Goal: Task Accomplishment & Management: Use online tool/utility

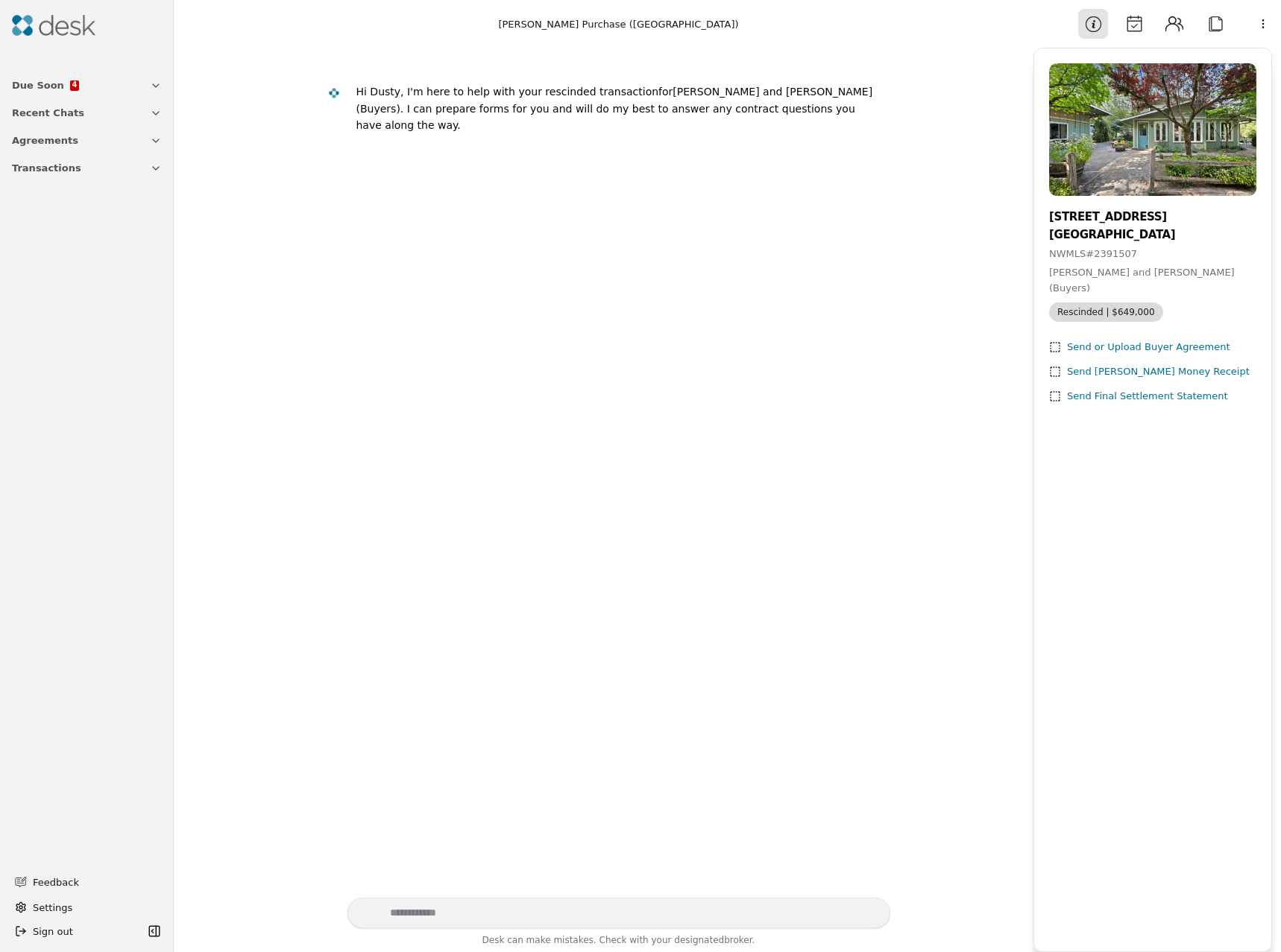
click at [47, 87] on span "Due Soon" at bounding box center [37, 86] width 52 height 16
click at [64, 26] on img at bounding box center [54, 25] width 84 height 21
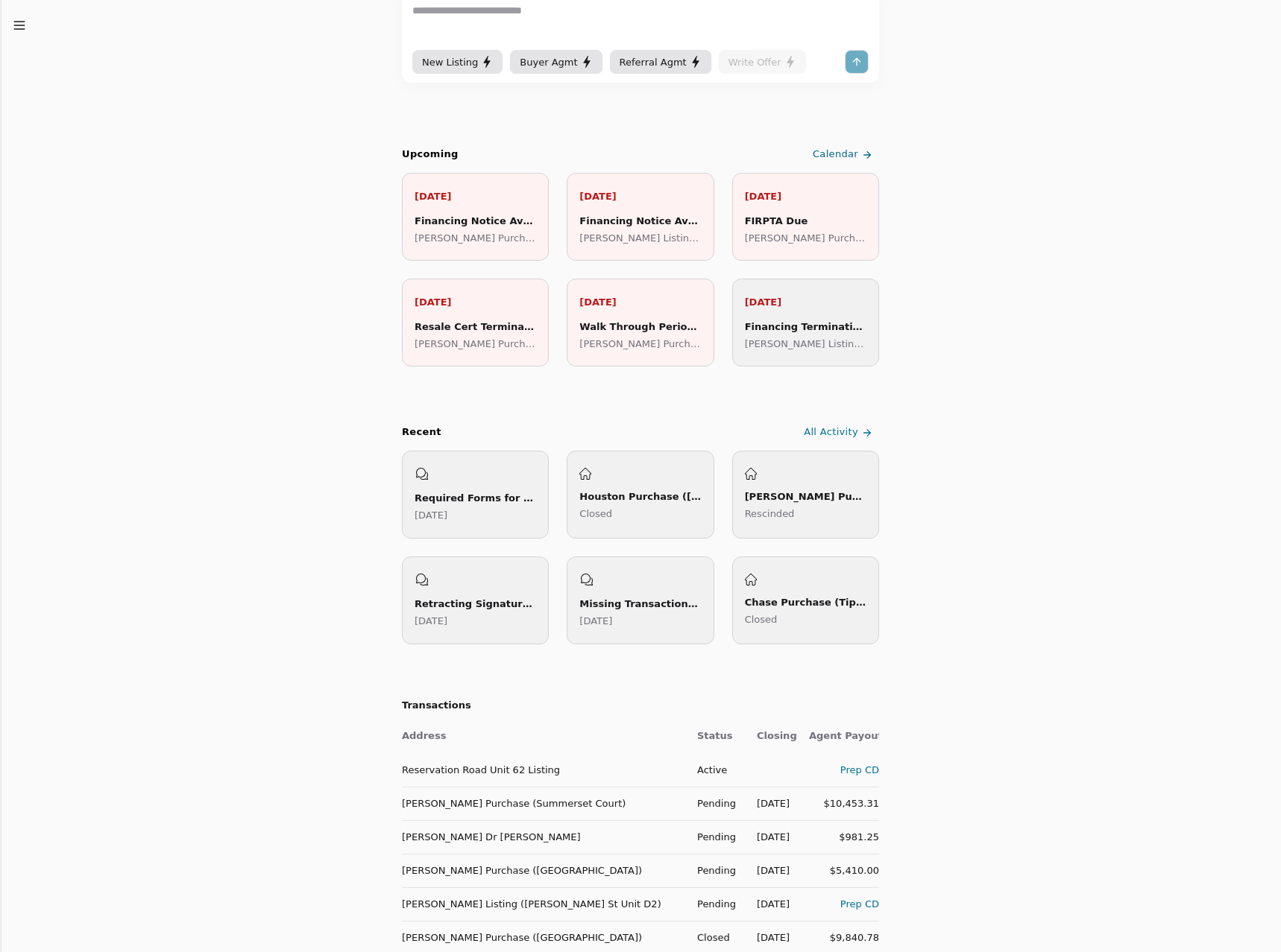
scroll to position [447, 0]
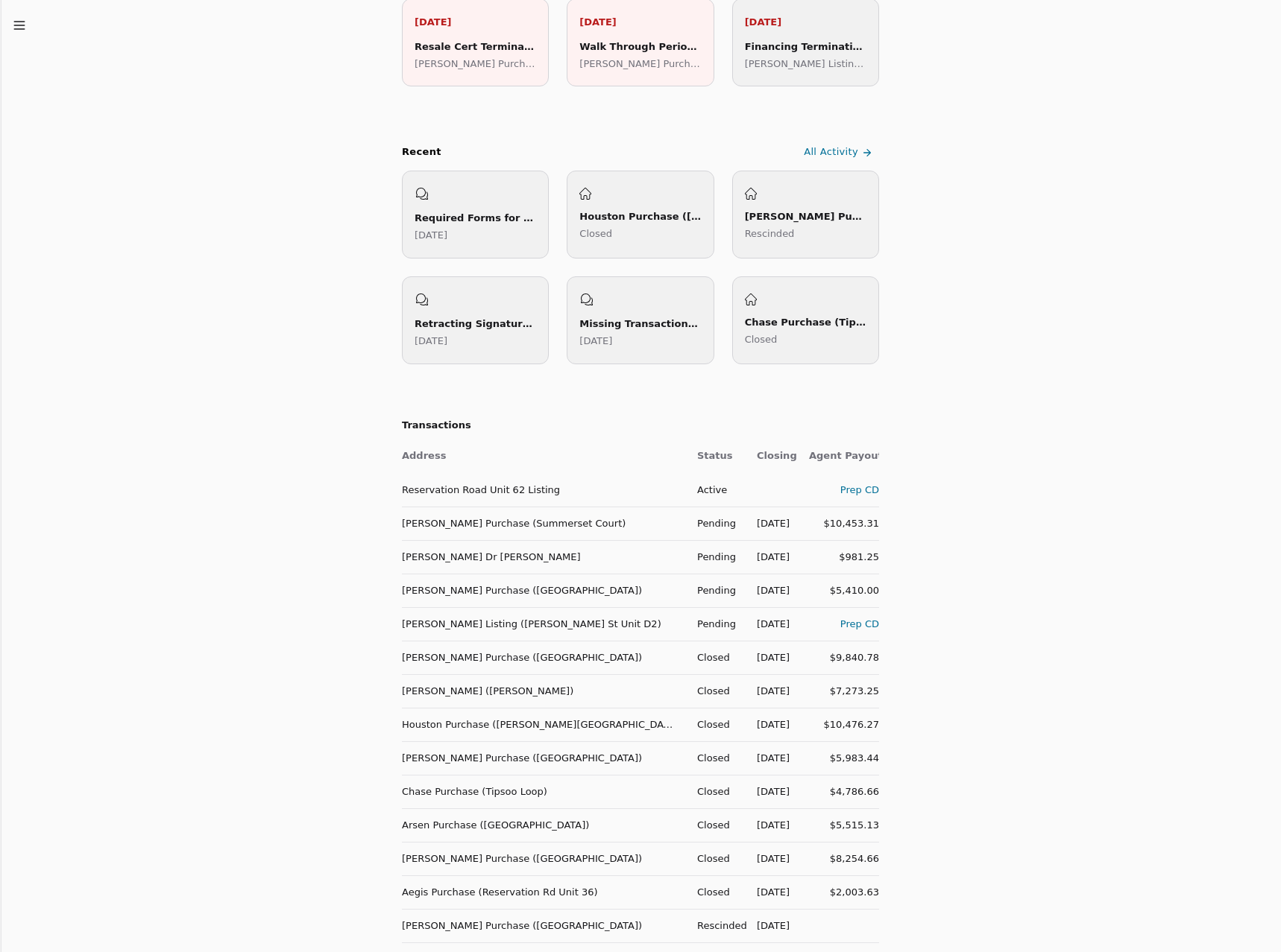
click at [853, 625] on div "Prep CD" at bounding box center [844, 625] width 70 height 16
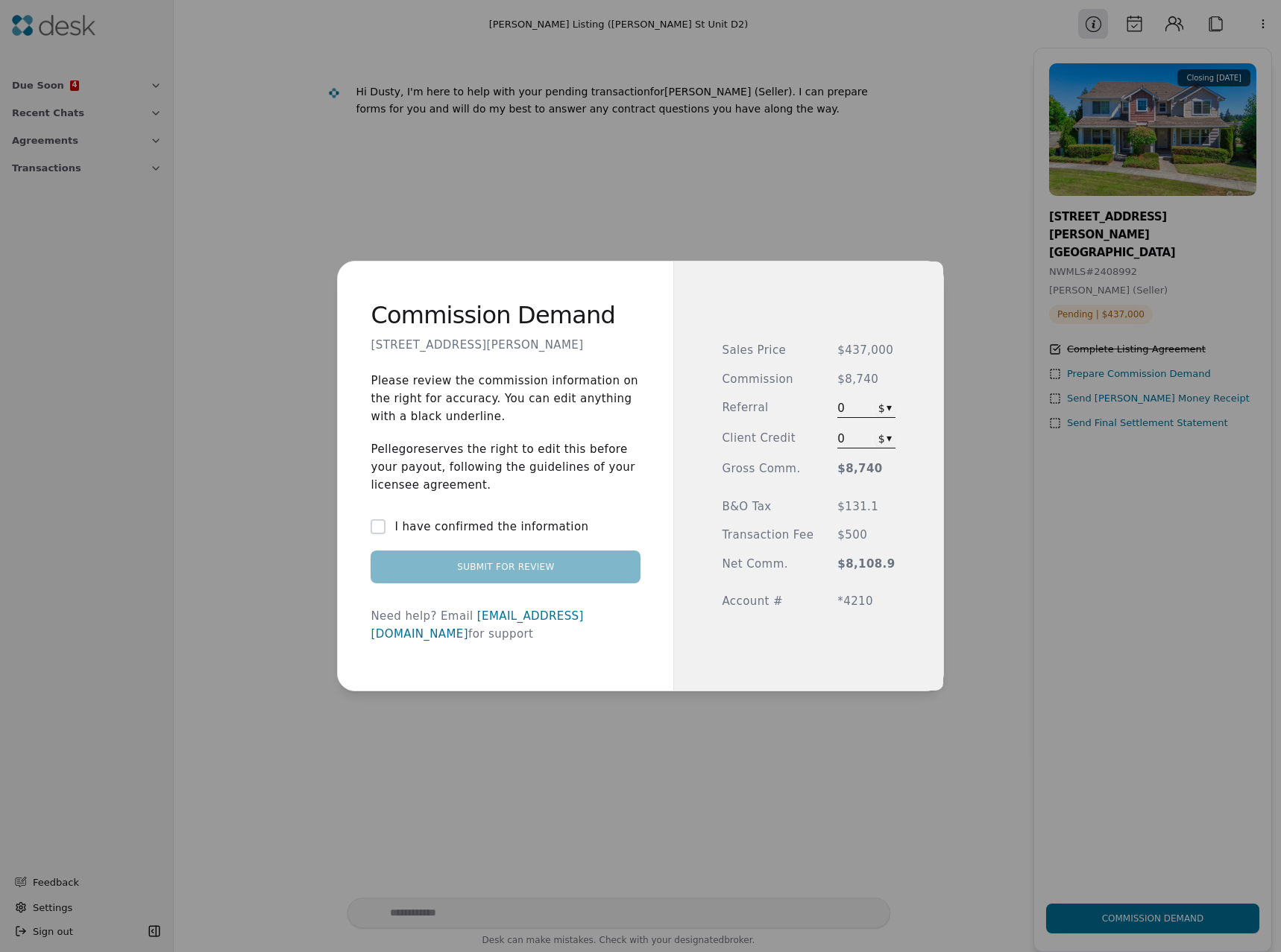
click at [383, 534] on button "I have confirmed the information" at bounding box center [378, 526] width 15 height 15
click at [425, 572] on button "Submit for Review" at bounding box center [505, 567] width 270 height 33
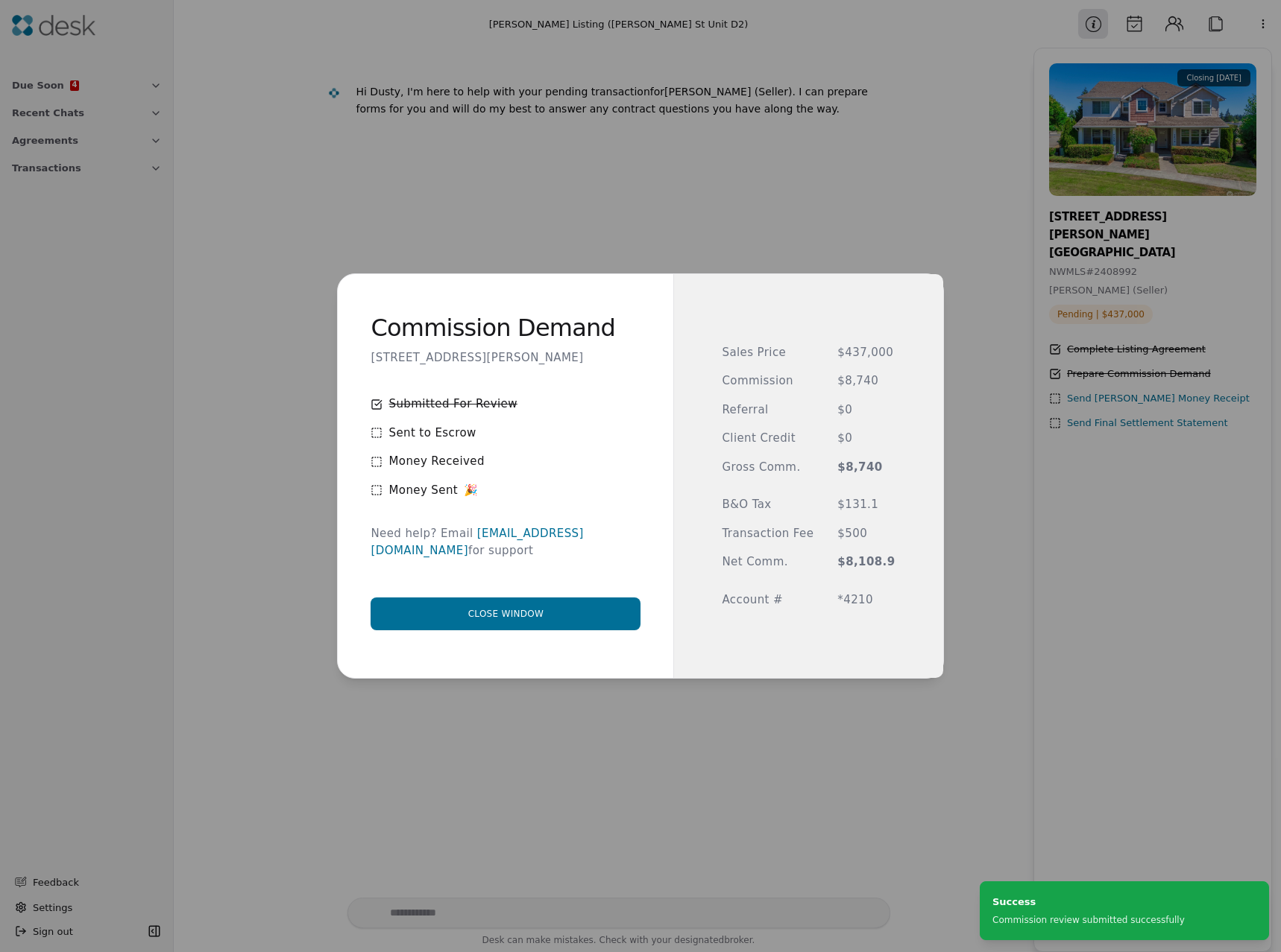
click at [513, 609] on button "Close window" at bounding box center [505, 614] width 270 height 33
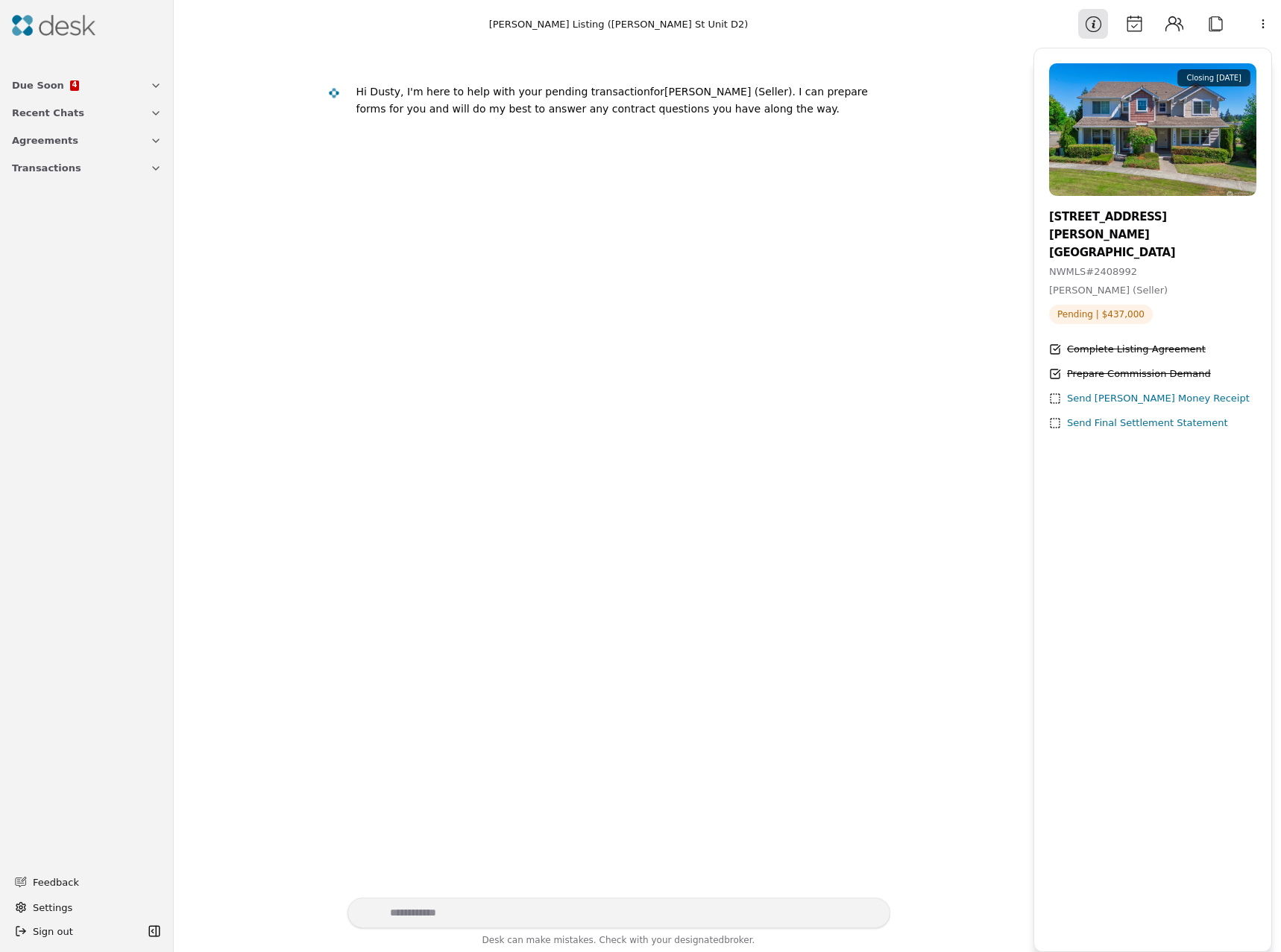
click at [37, 28] on img at bounding box center [54, 25] width 84 height 21
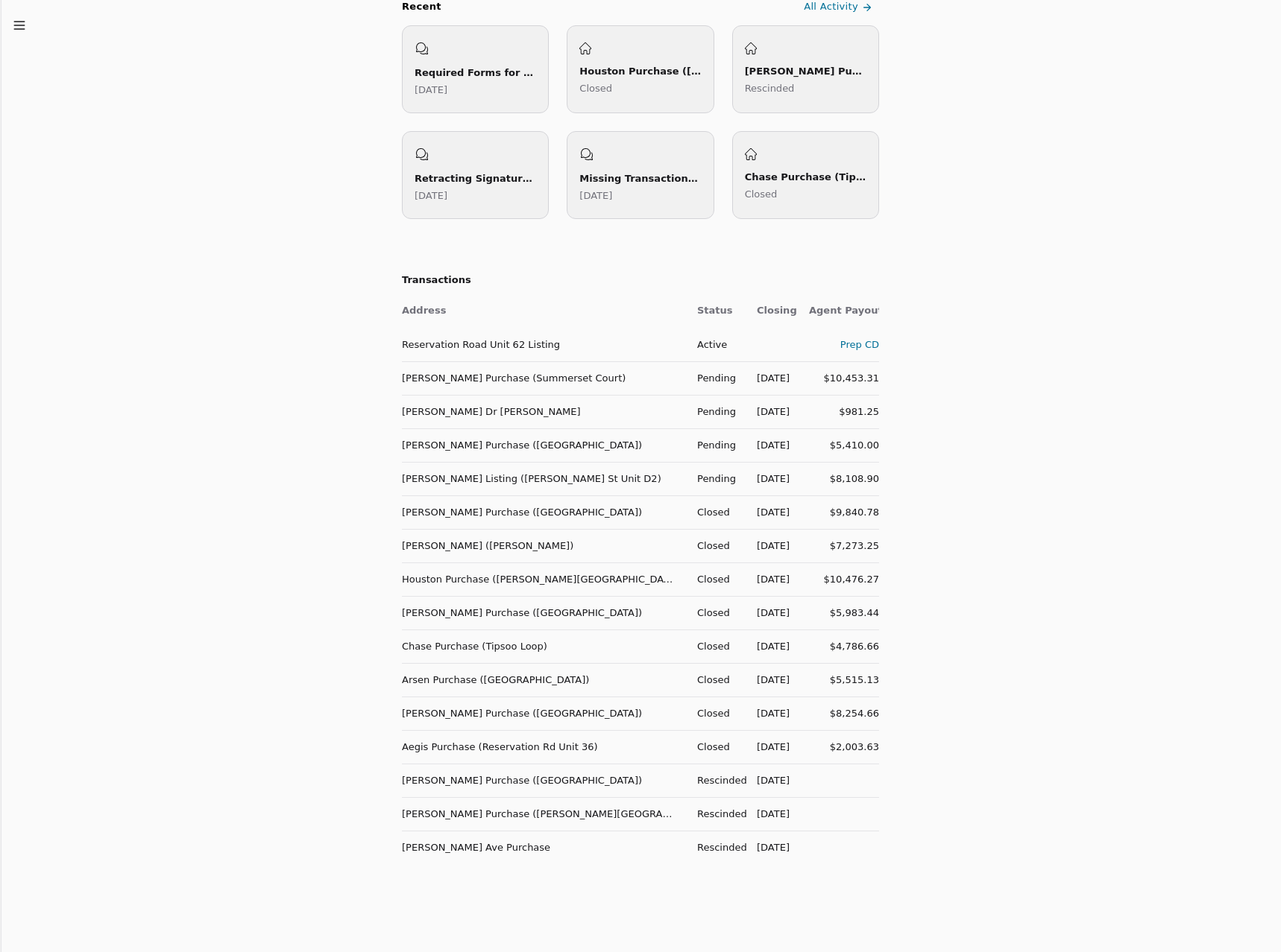
scroll to position [600, 0]
